Goal: Task Accomplishment & Management: Manage account settings

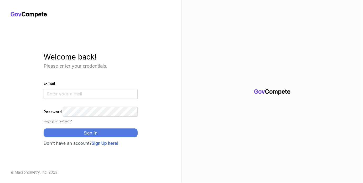
click at [91, 90] on input "E-mail" at bounding box center [91, 94] width 94 height 10
type input "[EMAIL_ADDRESS][DOMAIN_NAME]"
click at [87, 133] on button "Sign In" at bounding box center [91, 133] width 94 height 9
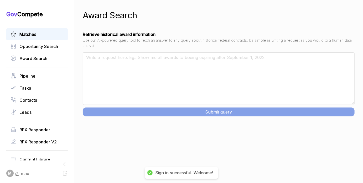
click at [44, 37] on link "Matches" at bounding box center [37, 34] width 53 height 6
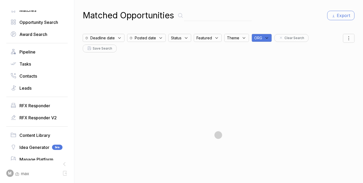
scroll to position [69, 0]
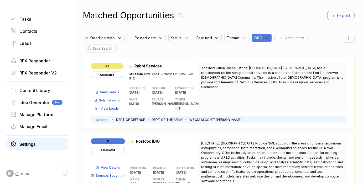
click at [41, 145] on link "Settings" at bounding box center [37, 144] width 53 height 6
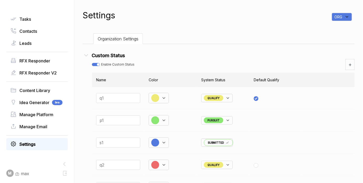
click at [90, 55] on icon at bounding box center [86, 55] width 7 height 7
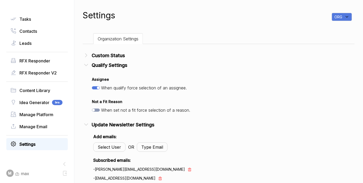
click at [88, 126] on icon at bounding box center [86, 124] width 7 height 7
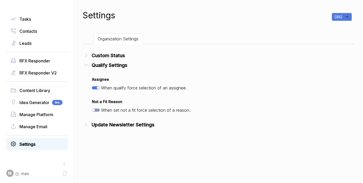
click at [89, 63] on icon at bounding box center [86, 65] width 7 height 7
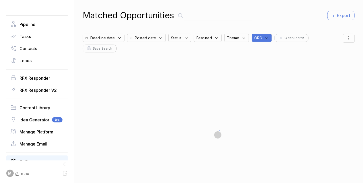
scroll to position [69, 0]
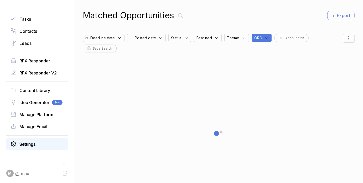
click at [37, 145] on link "Settings" at bounding box center [37, 144] width 53 height 6
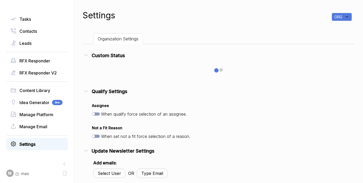
checkbox input "true"
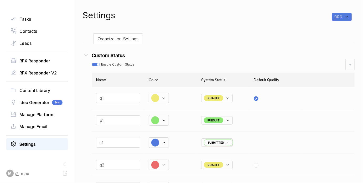
click at [348, 15] on div "ORG" at bounding box center [342, 17] width 20 height 8
click at [331, 33] on input "text" at bounding box center [315, 33] width 62 height 11
type input "mh"
click at [284, 45] on input "checkbox" at bounding box center [286, 46] width 5 height 5
checkbox input "true"
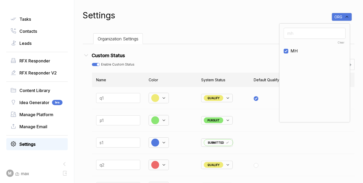
drag, startPoint x: 233, startPoint y: 10, endPoint x: 136, endPoint y: 36, distance: 100.3
click at [232, 10] on div "Settings ORG mh Clear MH" at bounding box center [219, 15] width 272 height 13
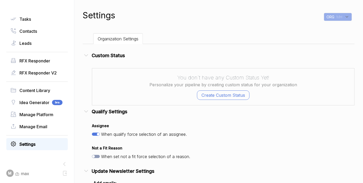
click at [89, 54] on icon at bounding box center [86, 55] width 7 height 7
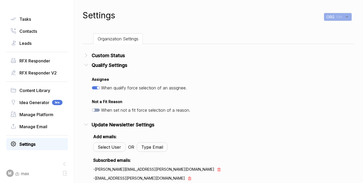
click at [88, 65] on icon at bounding box center [86, 65] width 3 height 2
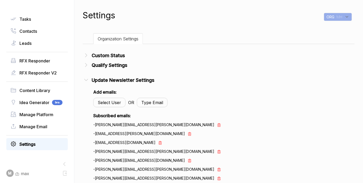
click at [88, 80] on icon at bounding box center [86, 80] width 7 height 7
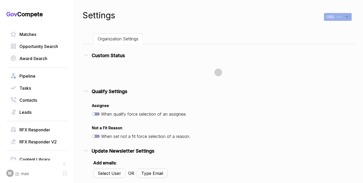
checkbox input "true"
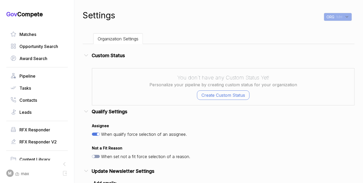
click at [88, 55] on icon at bounding box center [86, 56] width 3 height 2
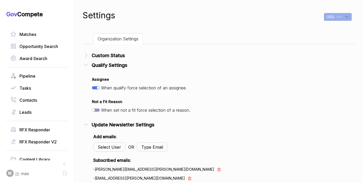
click at [90, 67] on icon at bounding box center [86, 65] width 7 height 7
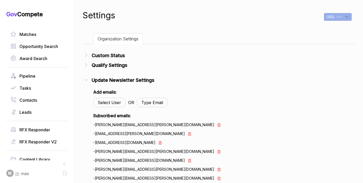
click at [88, 78] on icon at bounding box center [86, 80] width 7 height 7
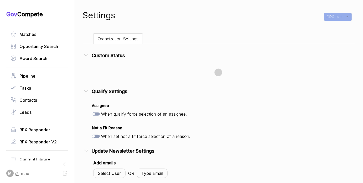
checkbox input "true"
